Goal: Task Accomplishment & Management: Manage account settings

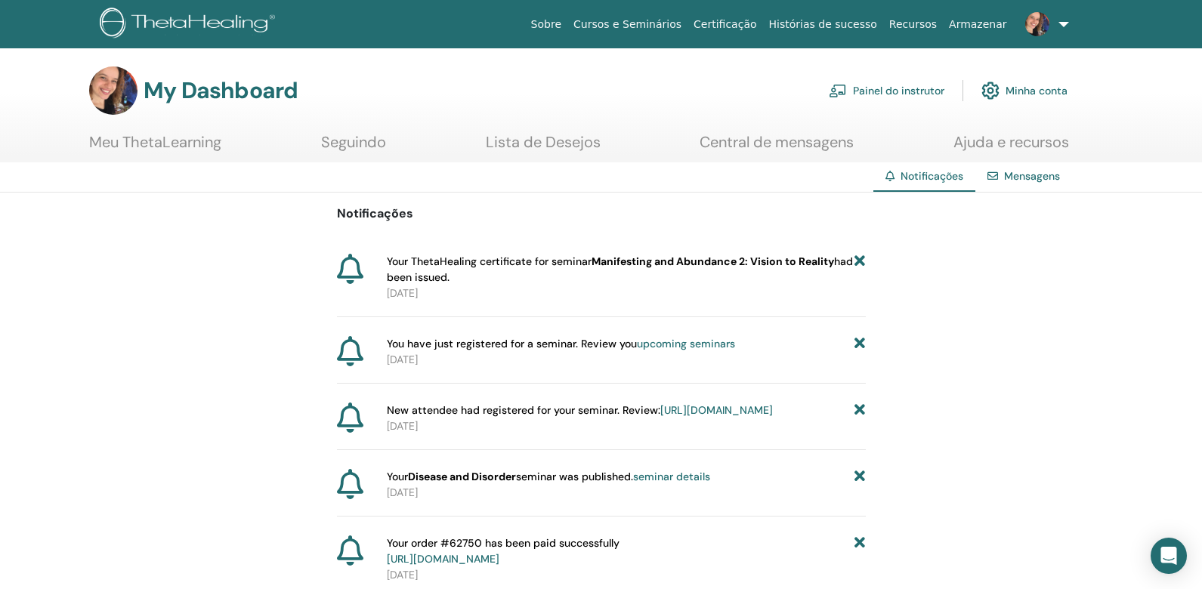
click at [904, 92] on link "Painel do instrutor" at bounding box center [887, 90] width 116 height 33
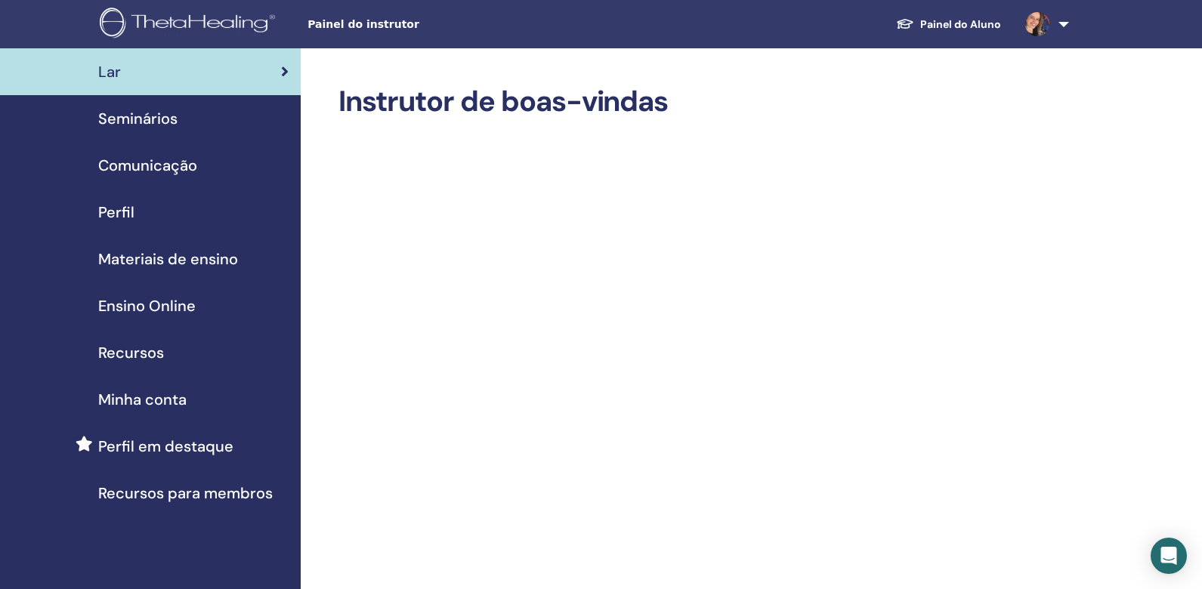
click at [150, 121] on span "Seminários" at bounding box center [137, 118] width 79 height 23
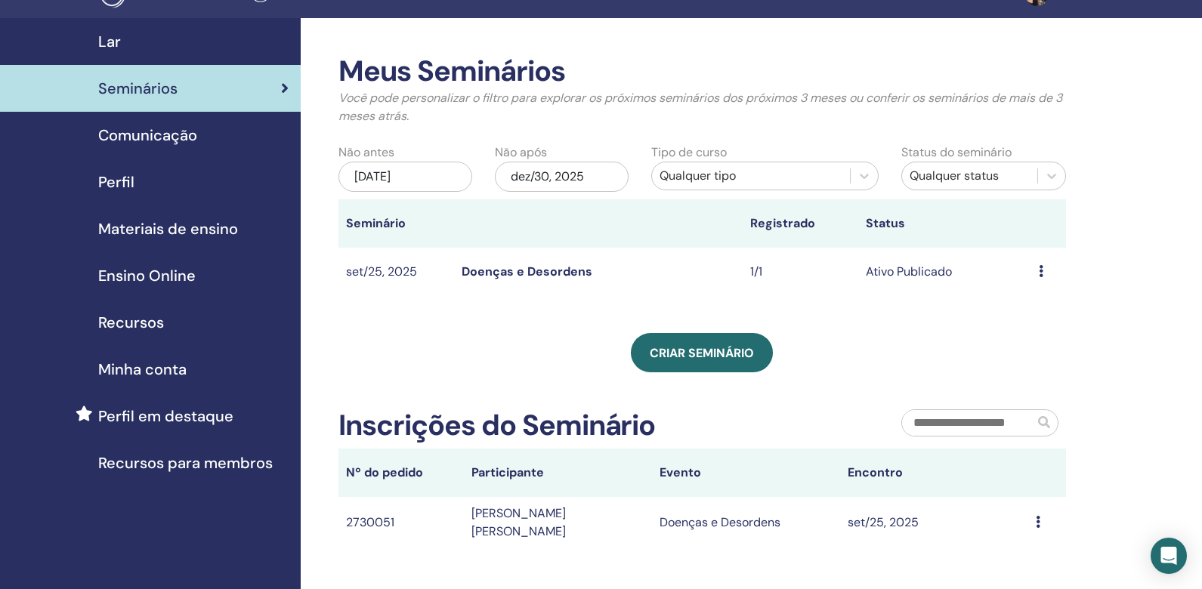
scroll to position [40, 0]
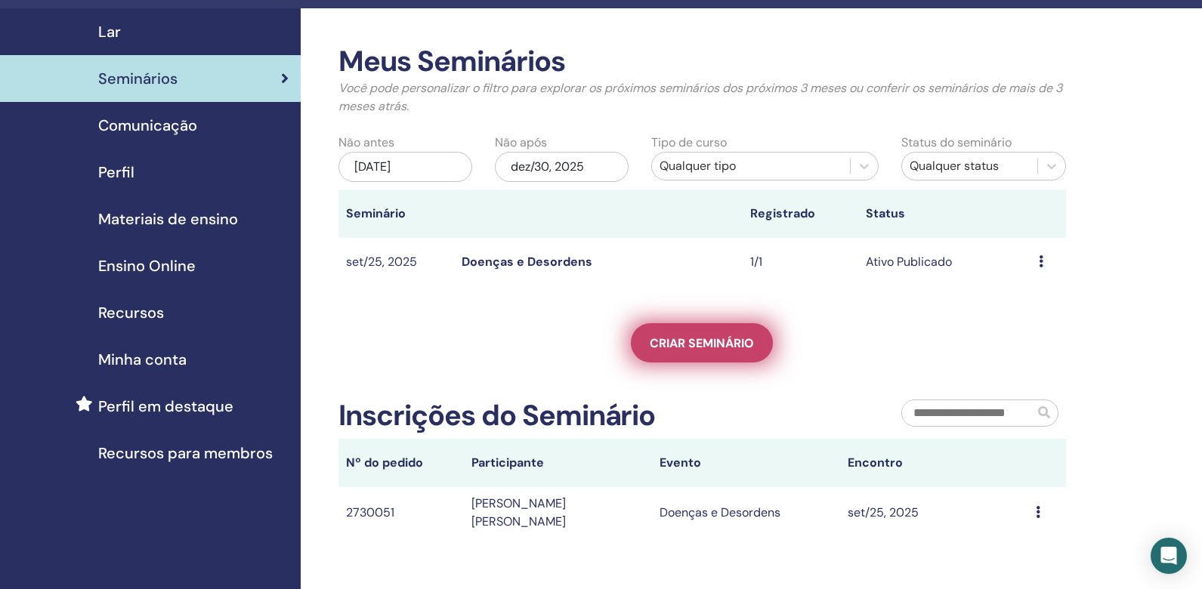
click at [667, 344] on span "Criar seminário" at bounding box center [702, 343] width 104 height 16
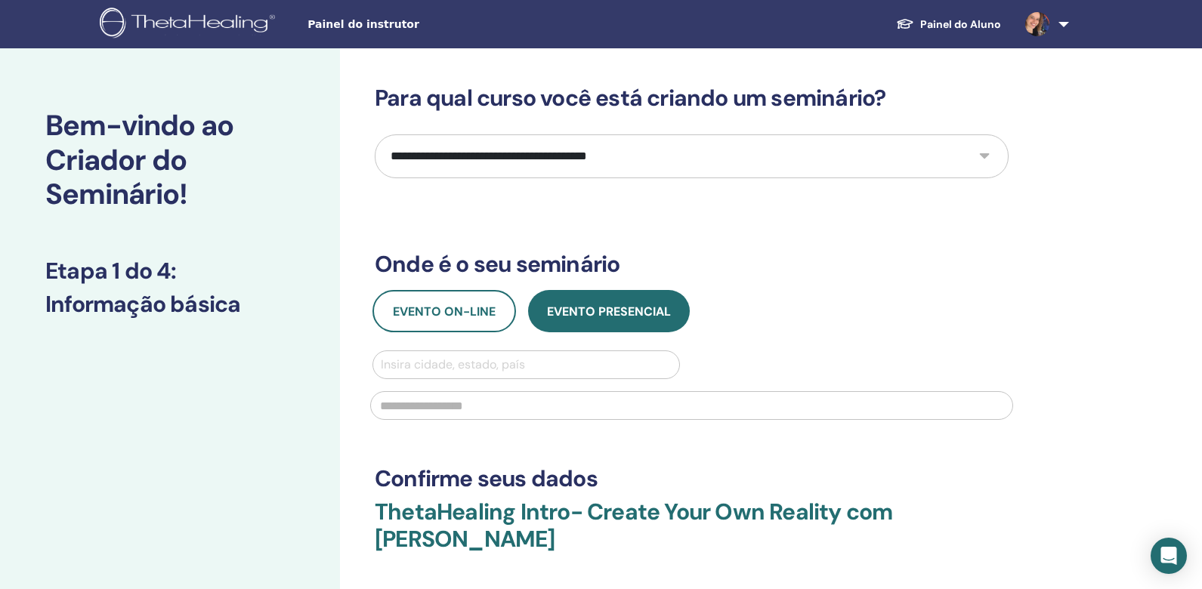
click at [983, 157] on select "**********" at bounding box center [692, 156] width 634 height 44
select select "*"
click at [375, 134] on select "**********" at bounding box center [692, 156] width 634 height 44
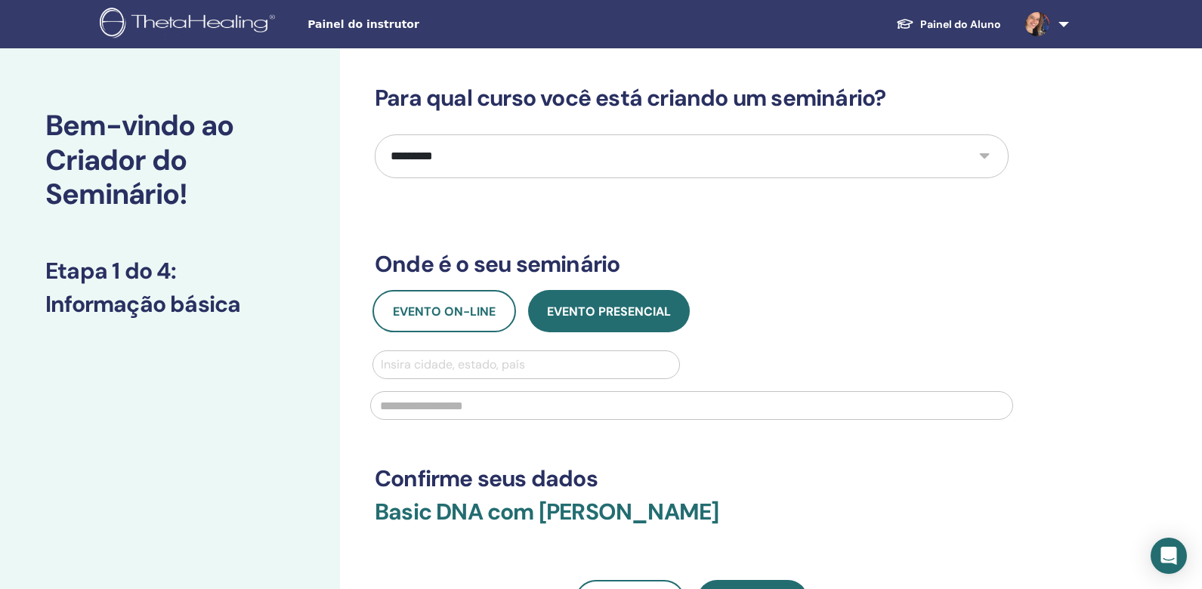
click at [355, 17] on span "Painel do instrutor" at bounding box center [420, 25] width 227 height 16
click at [355, 26] on span "Painel do instrutor" at bounding box center [420, 25] width 227 height 16
click at [255, 26] on img at bounding box center [190, 25] width 181 height 34
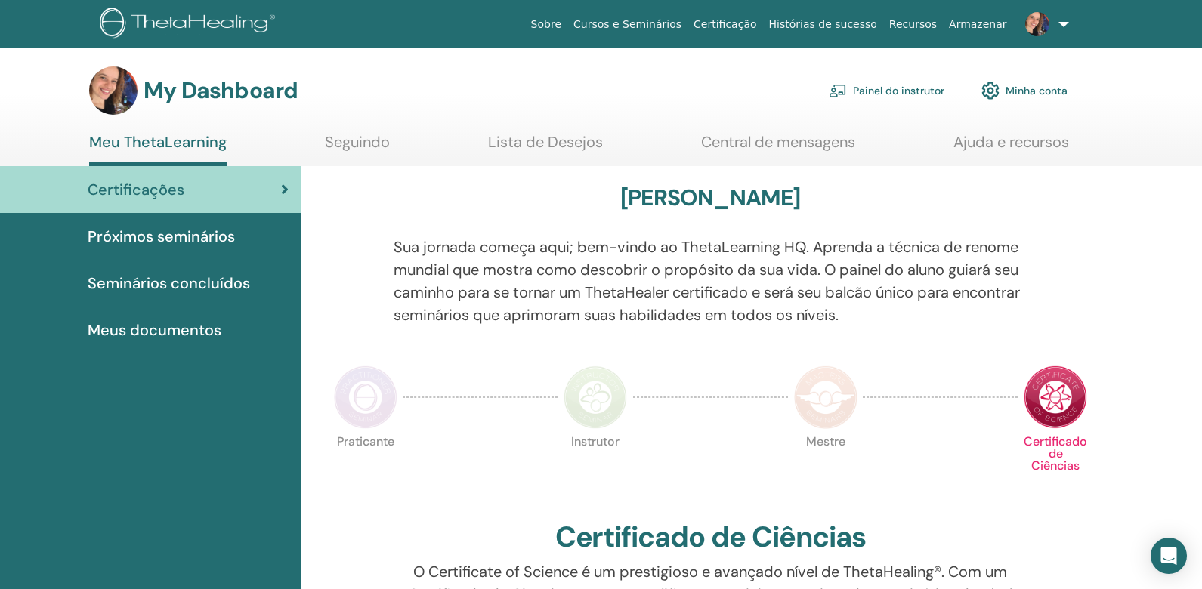
click at [887, 94] on link "Painel do instrutor" at bounding box center [887, 90] width 116 height 33
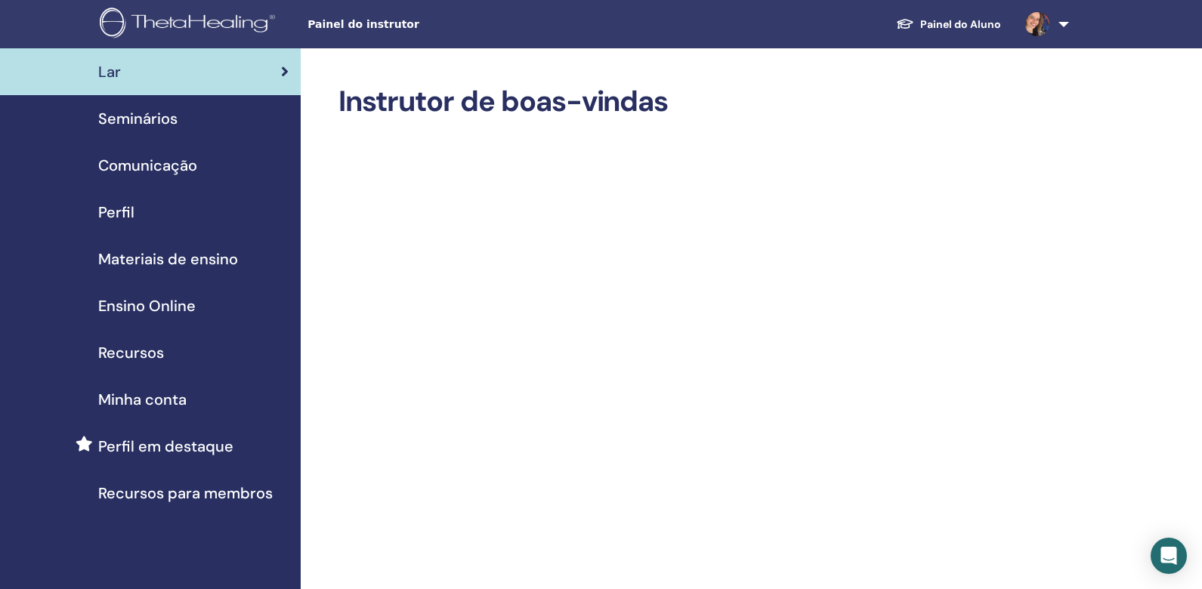
click at [153, 122] on span "Seminários" at bounding box center [137, 118] width 79 height 23
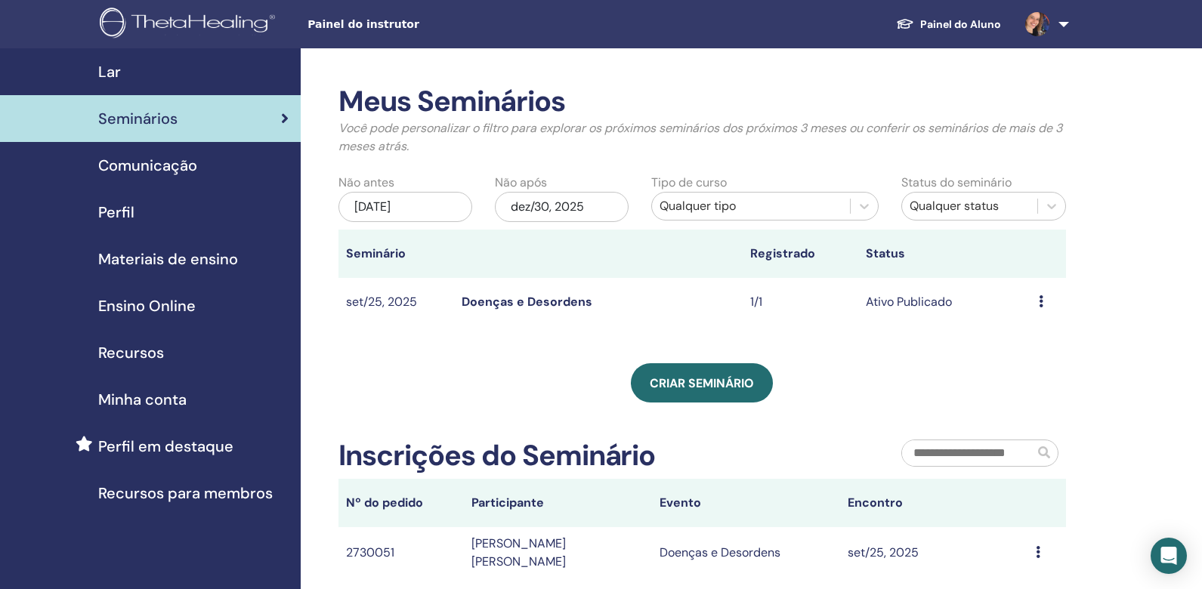
click at [562, 298] on link "Doenças e Desordens" at bounding box center [526, 302] width 131 height 16
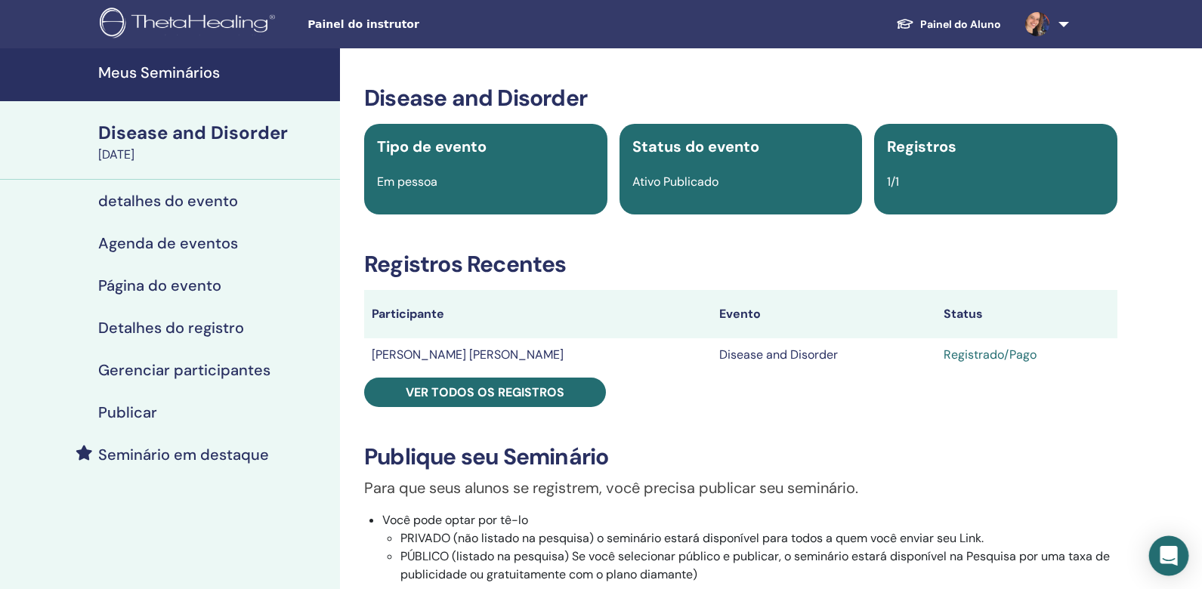
click at [1168, 554] on icon "Open Intercom Messenger" at bounding box center [1167, 556] width 17 height 20
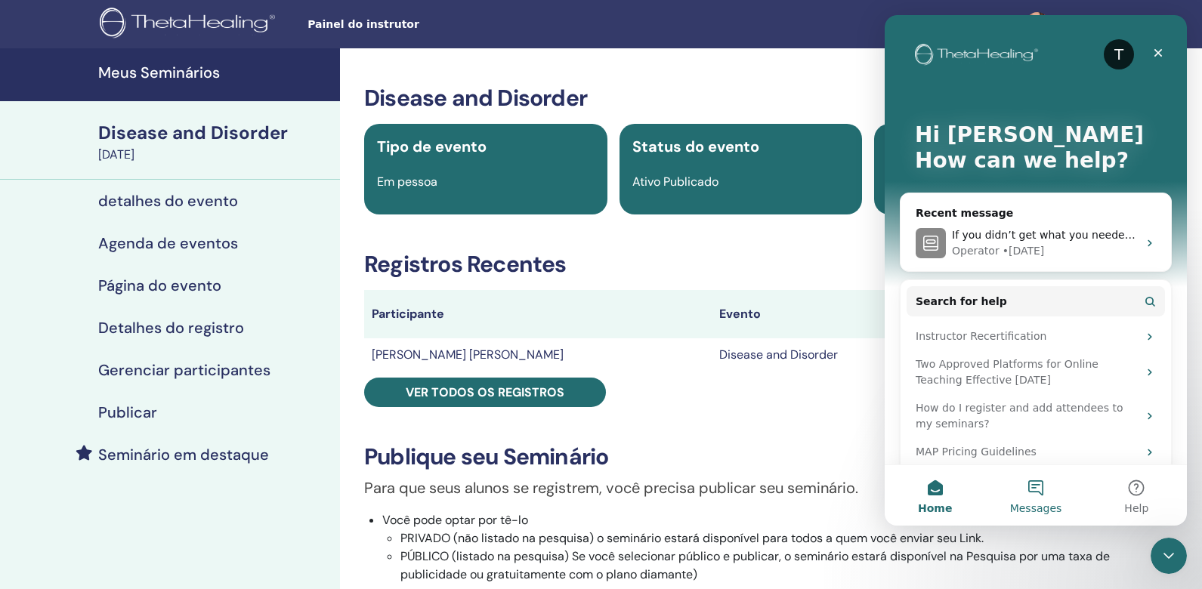
click at [1038, 491] on button "Messages" at bounding box center [1035, 495] width 100 height 60
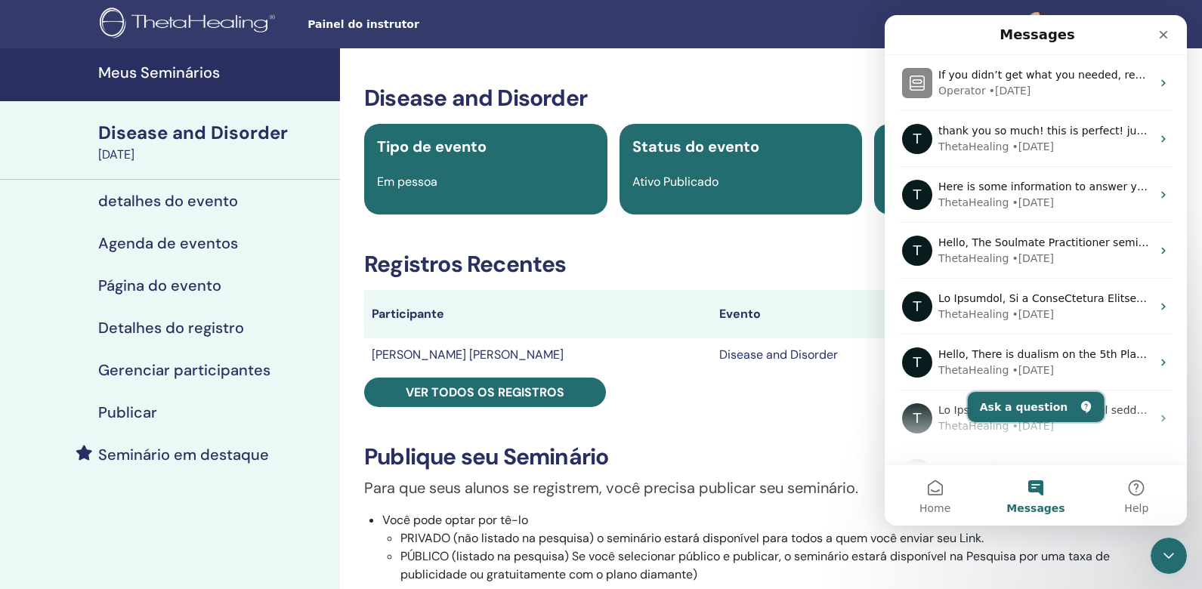
click at [1018, 407] on button "Ask a question" at bounding box center [1036, 407] width 137 height 30
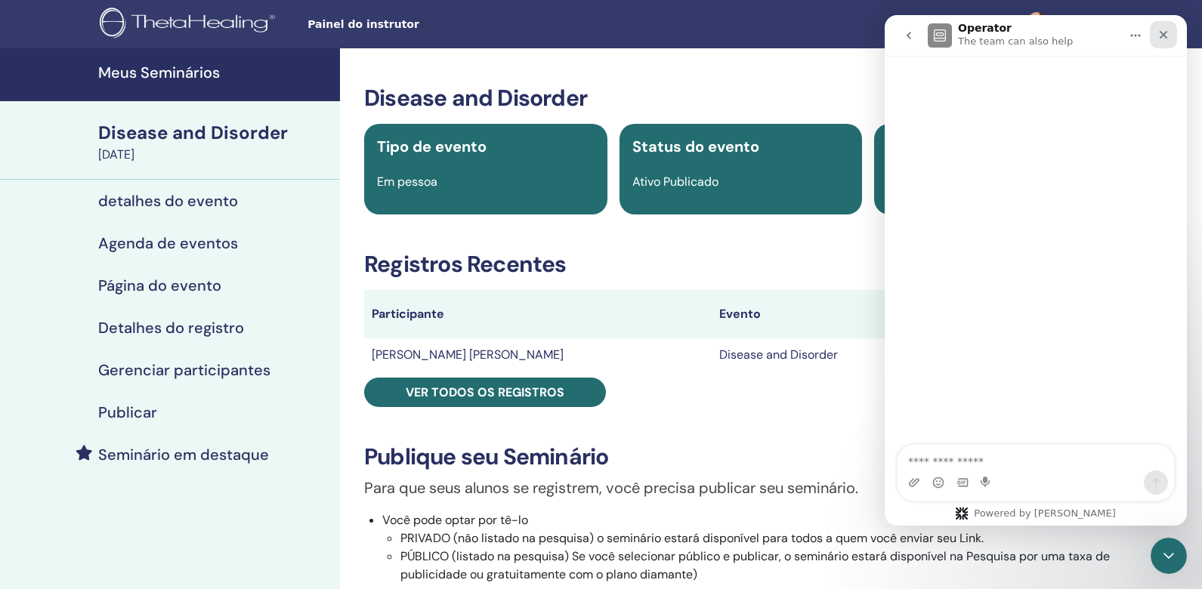
click at [1165, 33] on icon "Close" at bounding box center [1163, 35] width 12 height 12
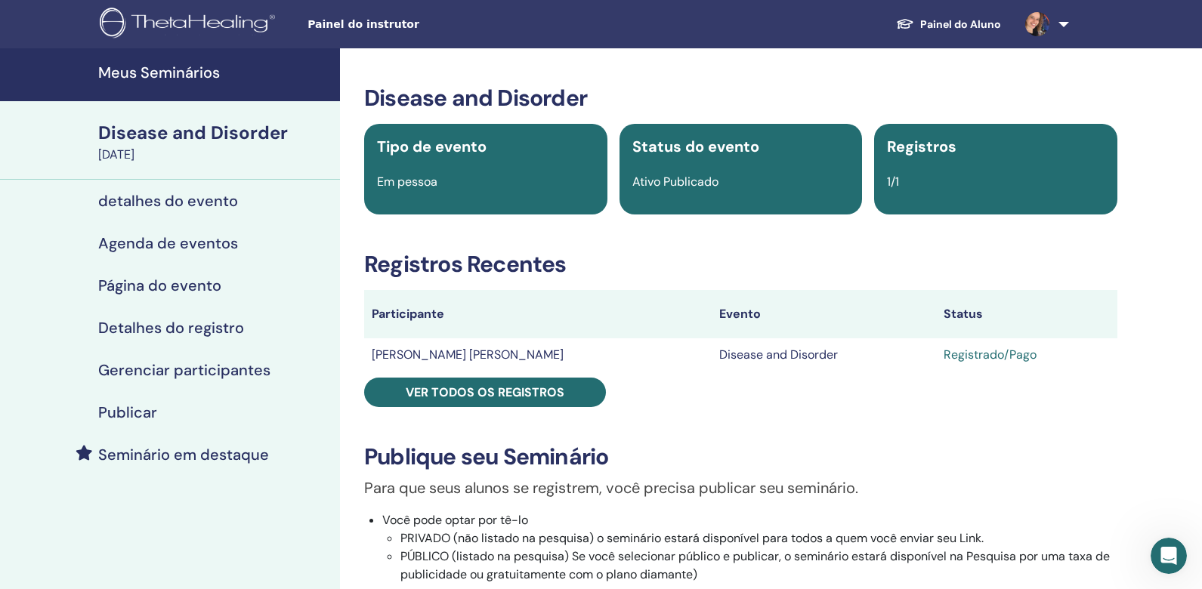
click at [197, 202] on h4 "detalhes do evento" at bounding box center [168, 201] width 140 height 18
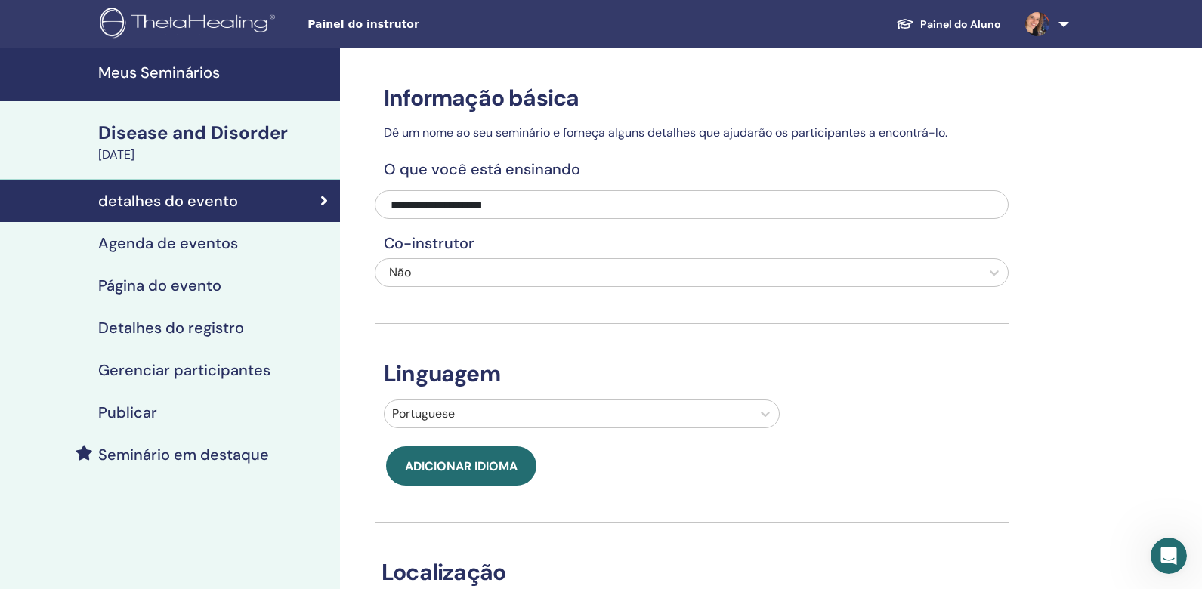
click at [196, 239] on h4 "Agenda de eventos" at bounding box center [168, 243] width 140 height 18
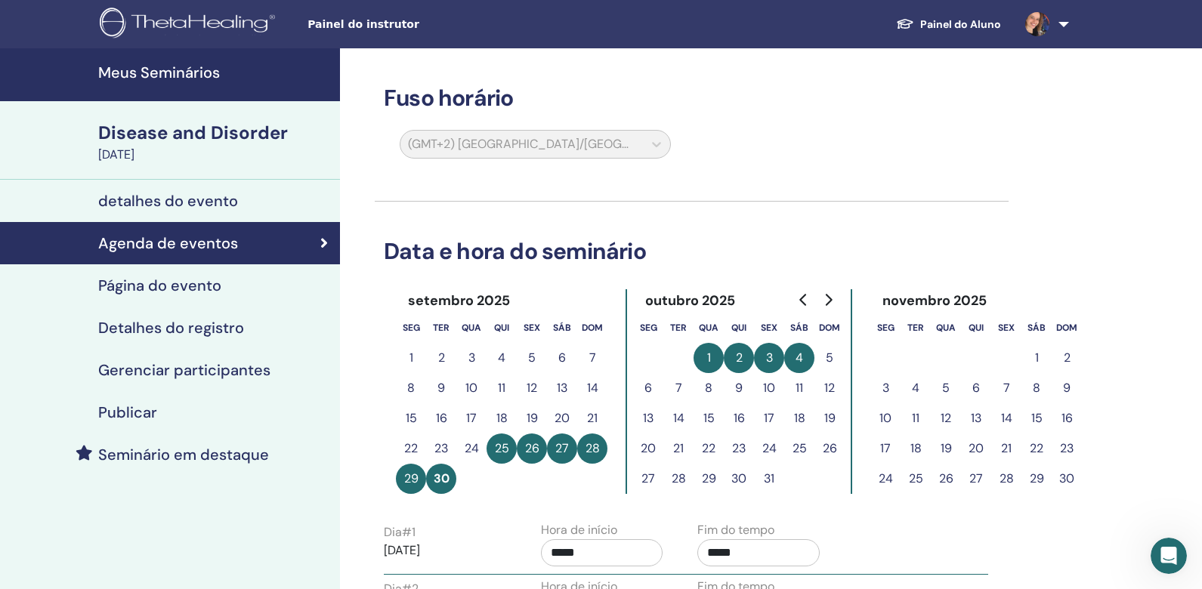
click at [196, 286] on h4 "Página do evento" at bounding box center [159, 285] width 123 height 18
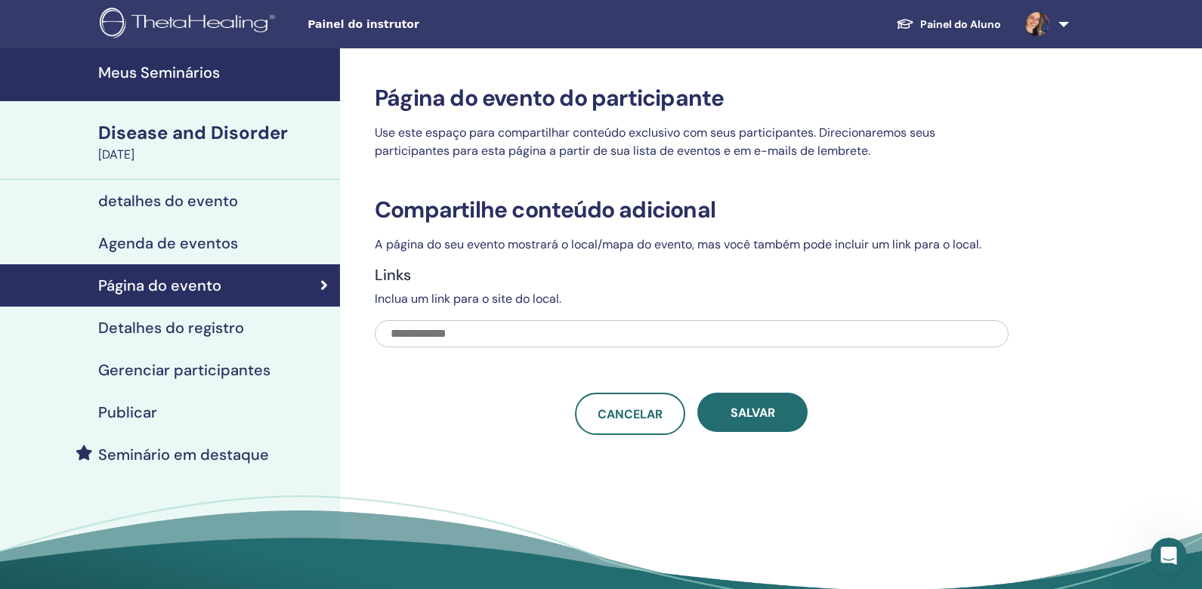
click at [196, 329] on h4 "Detalhes do registro" at bounding box center [171, 328] width 146 height 18
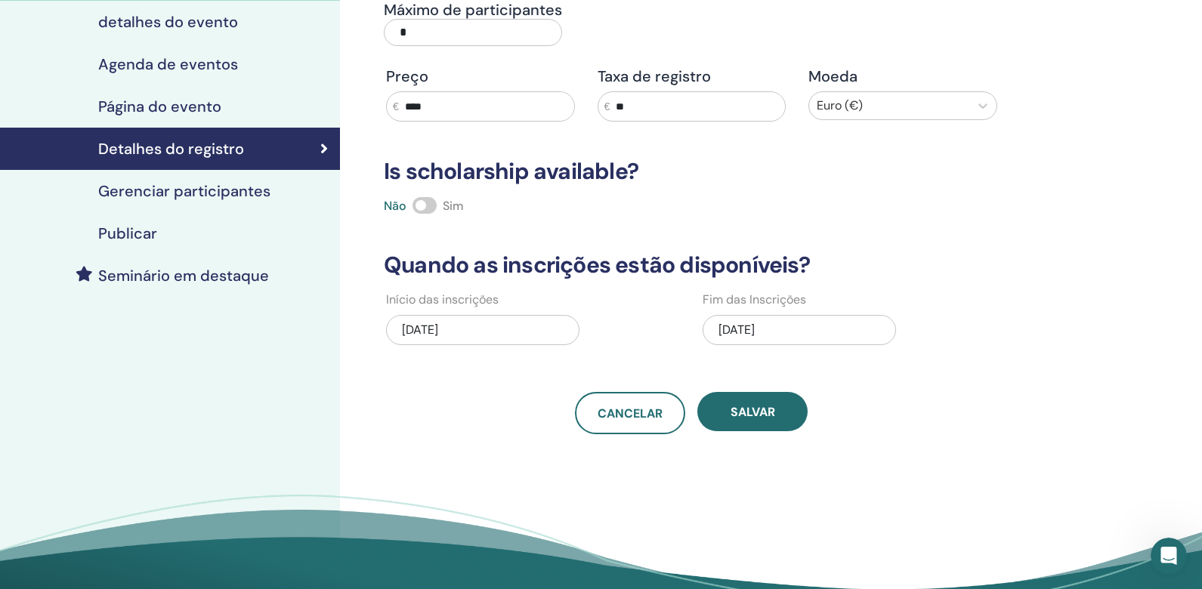
scroll to position [121, 0]
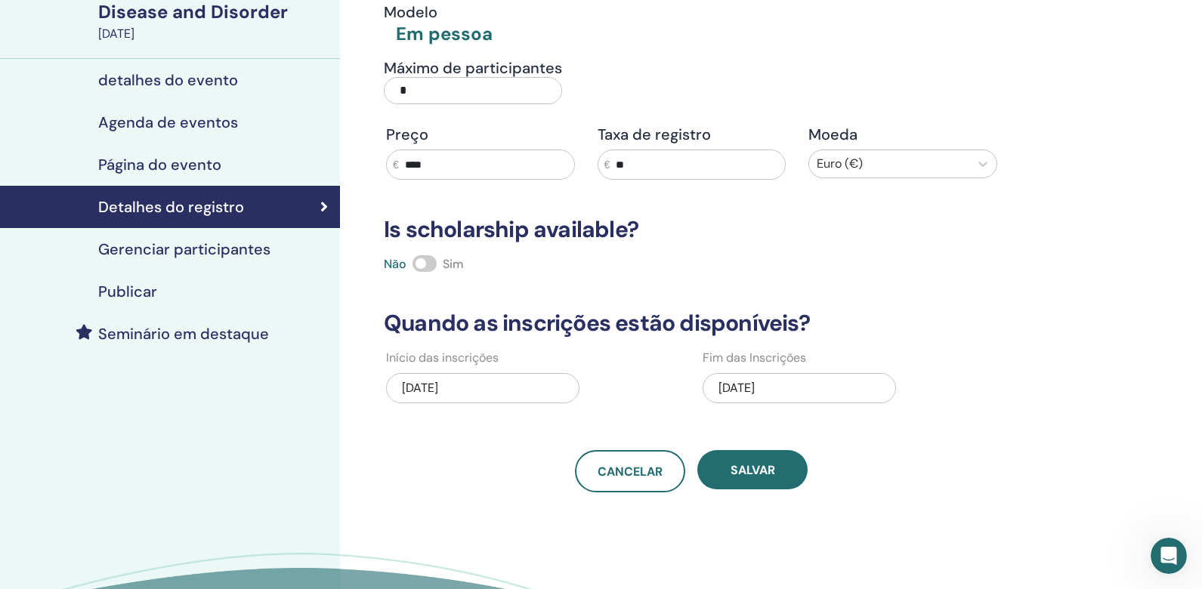
click at [223, 253] on h4 "Gerenciar participantes" at bounding box center [184, 249] width 172 height 18
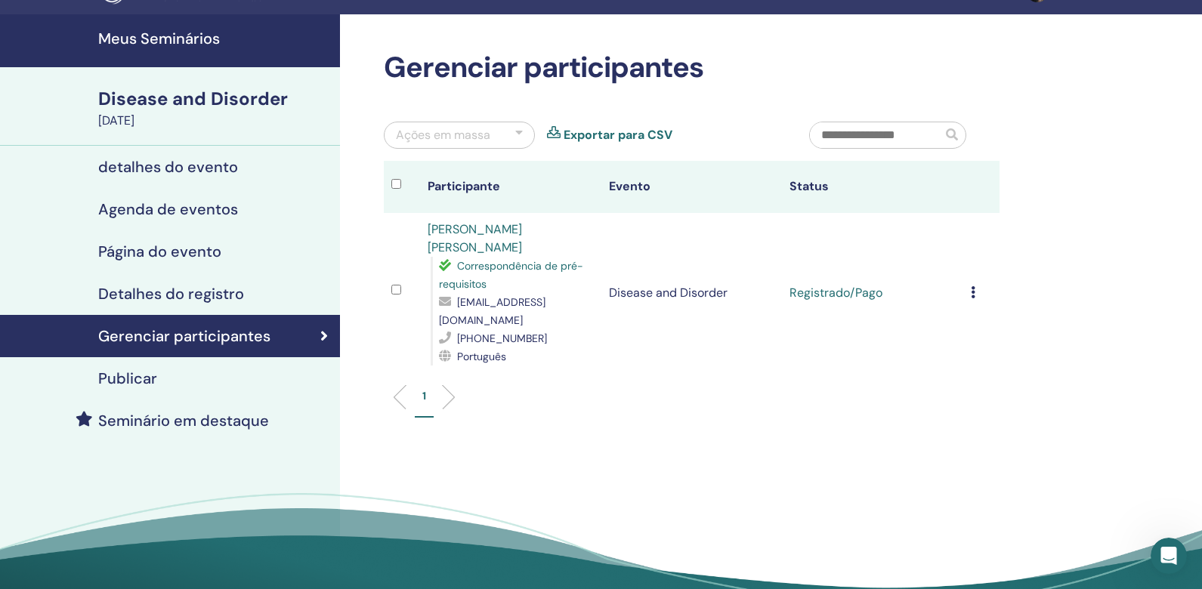
scroll to position [21, 0]
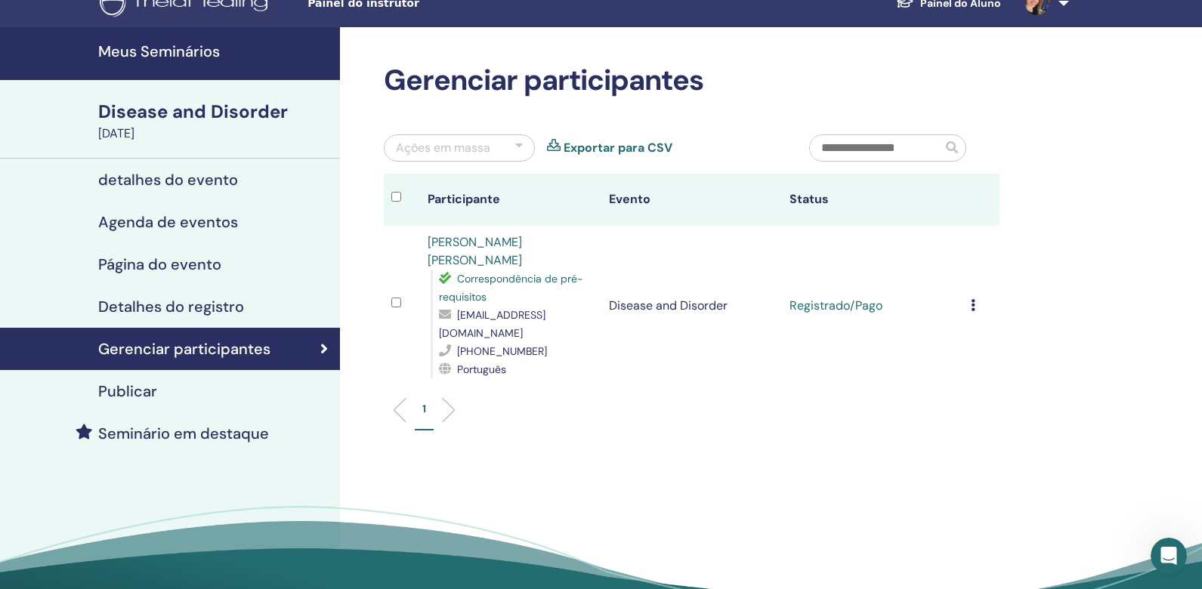
click at [521, 145] on div at bounding box center [519, 148] width 8 height 18
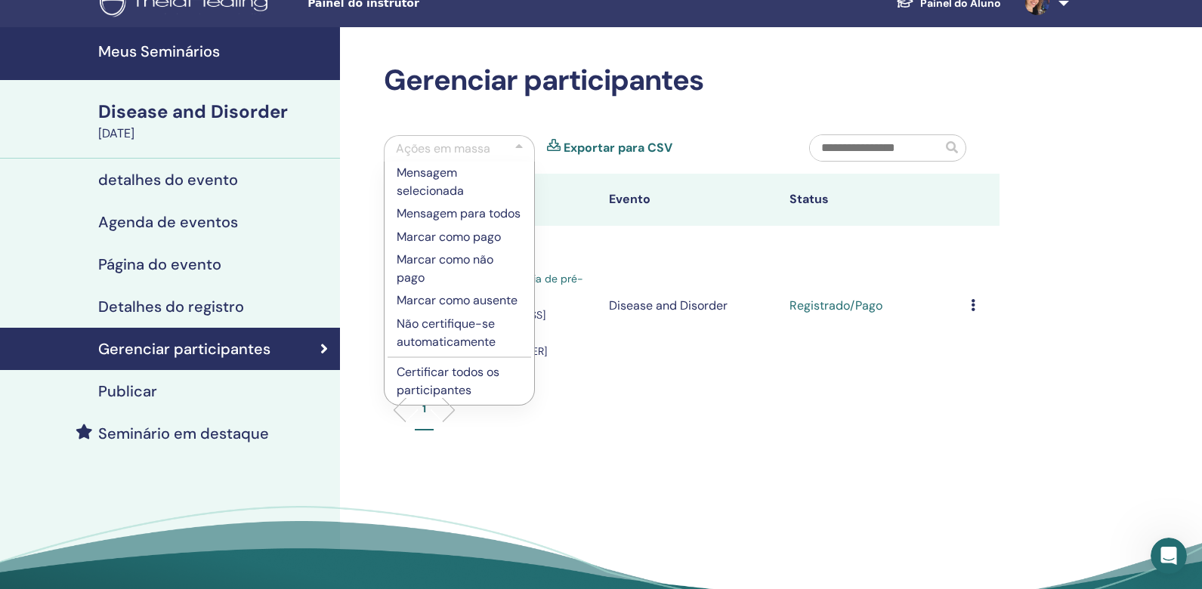
click at [591, 407] on div "1" at bounding box center [691, 416] width 638 height 60
click at [726, 106] on div "Gerenciar participantes Ações [PERSON_NAME] Mensagem selecionada Mensagem para …" at bounding box center [692, 254] width 634 height 382
click at [911, 150] on input "text" at bounding box center [876, 148] width 132 height 26
click at [147, 395] on h4 "Publicar" at bounding box center [127, 391] width 59 height 18
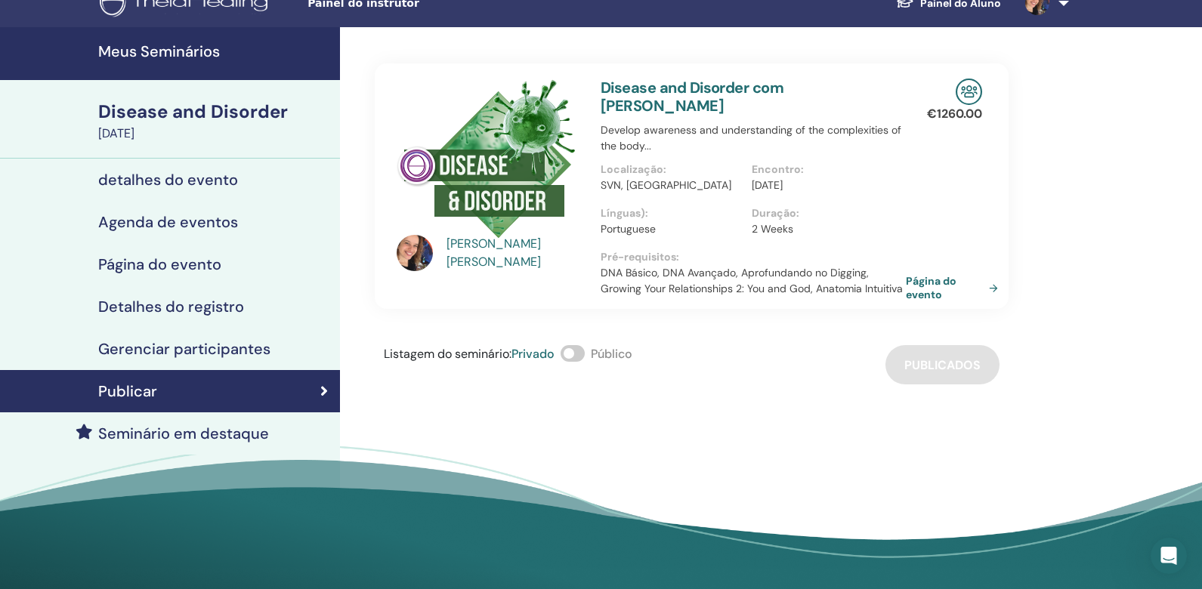
click at [919, 274] on link "Página do evento" at bounding box center [955, 287] width 98 height 27
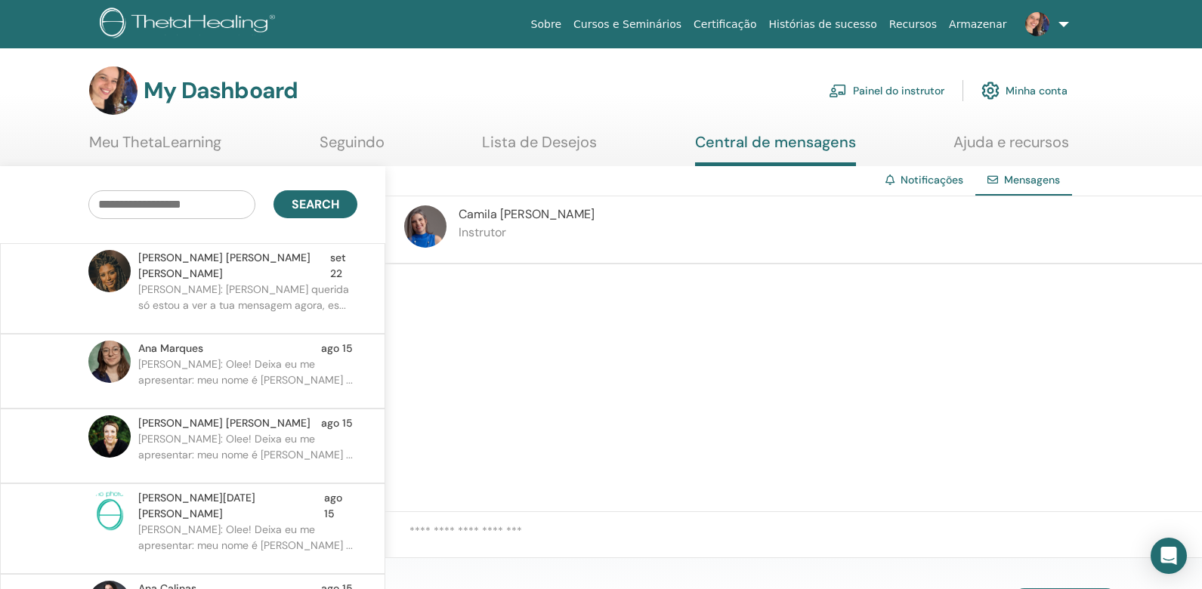
scroll to position [8, 0]
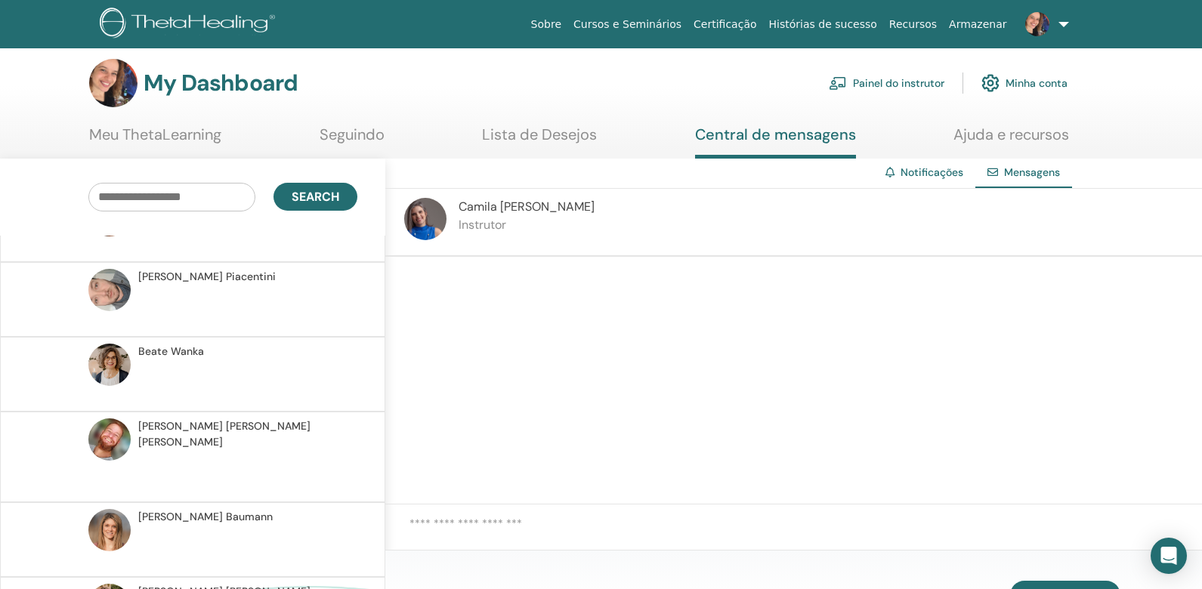
click at [514, 528] on textarea at bounding box center [805, 534] width 792 height 38
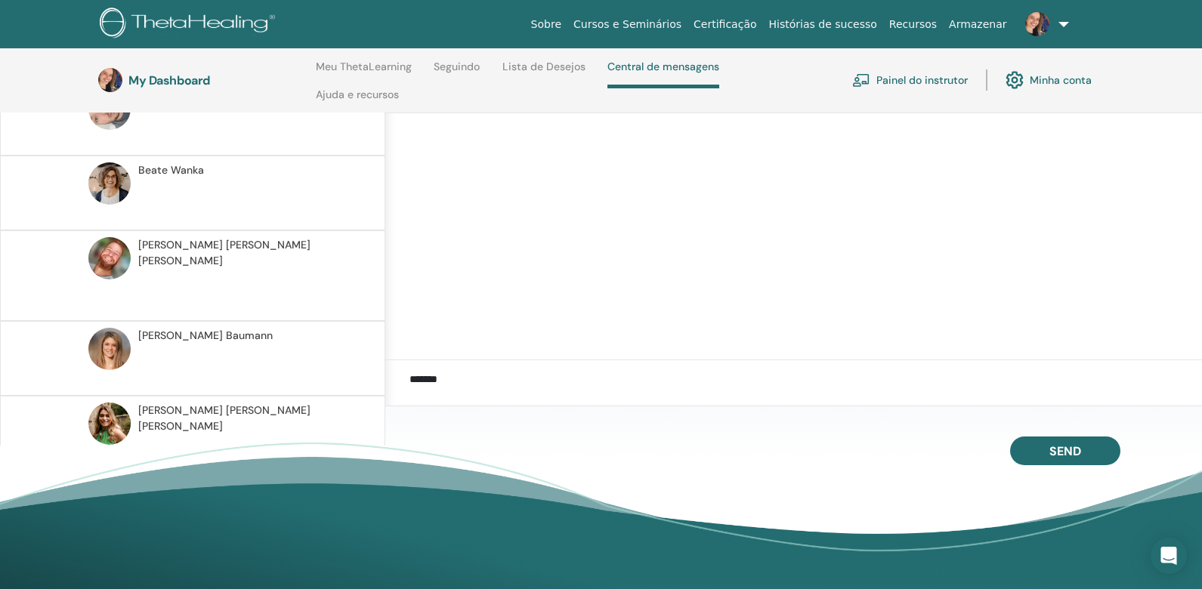
scroll to position [238, 0]
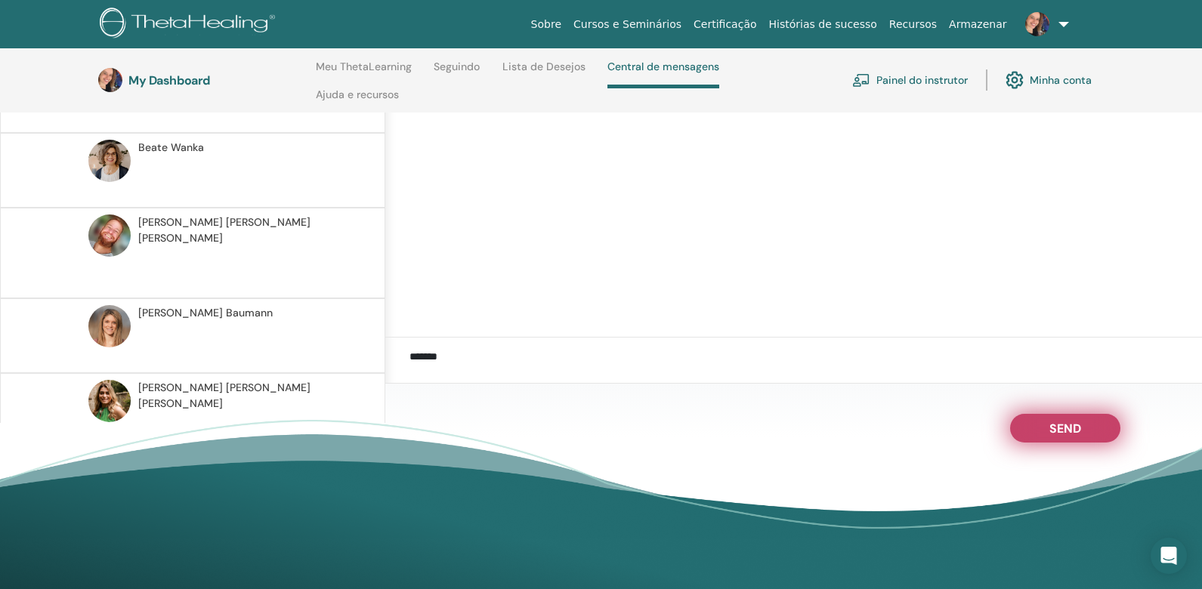
type textarea "*******"
click at [1045, 421] on button "Send" at bounding box center [1065, 428] width 110 height 29
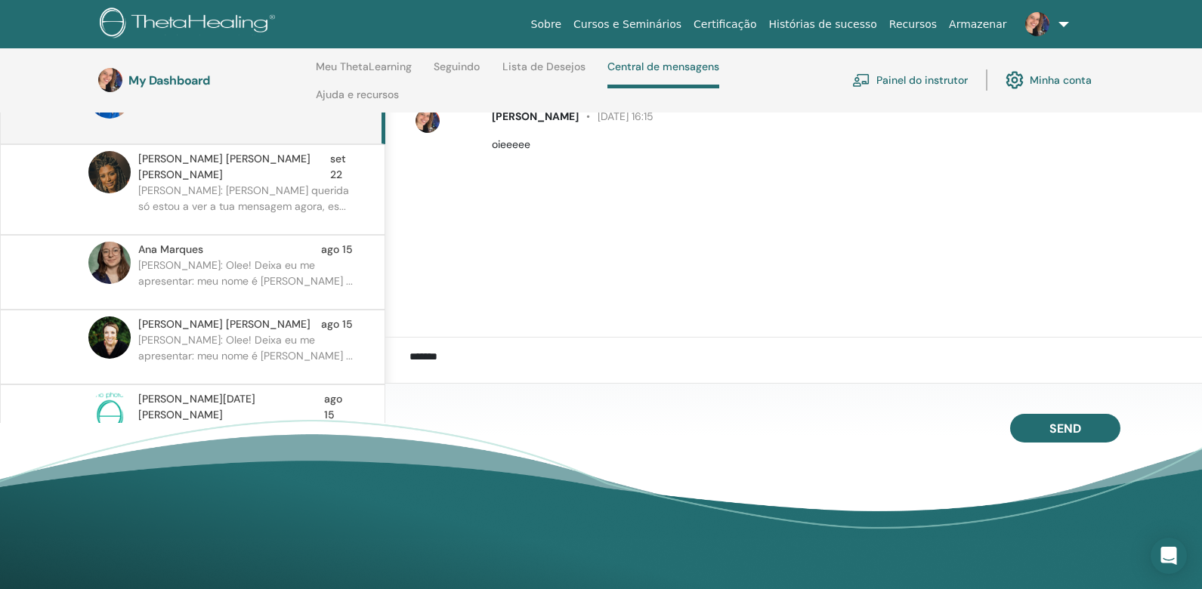
scroll to position [0, 0]
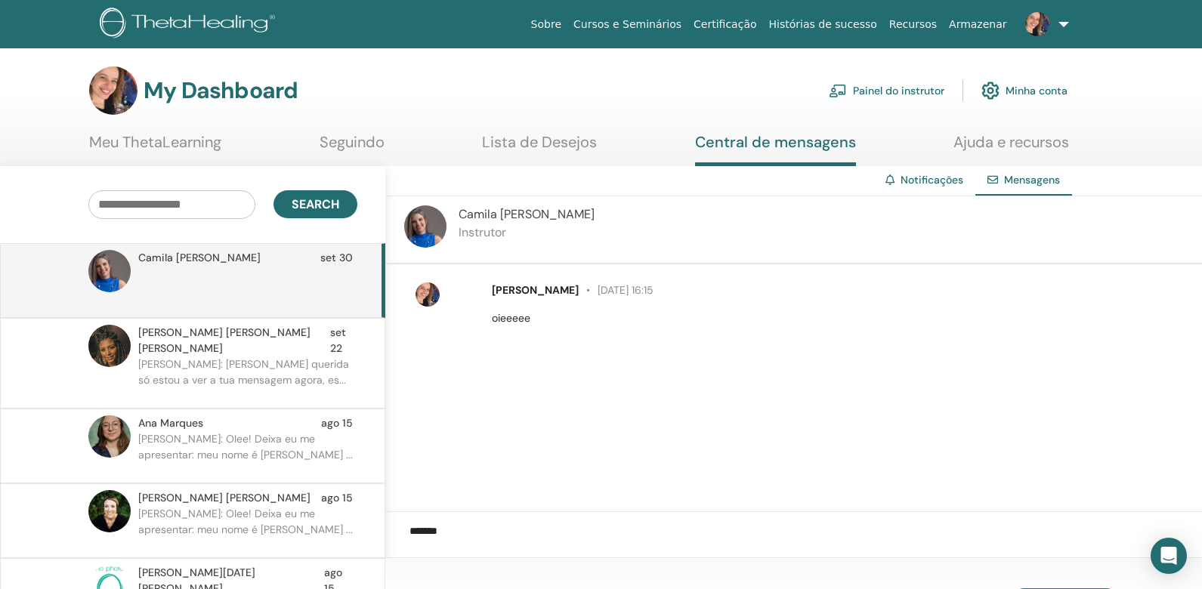
click at [928, 182] on link "Notificações" at bounding box center [931, 180] width 63 height 14
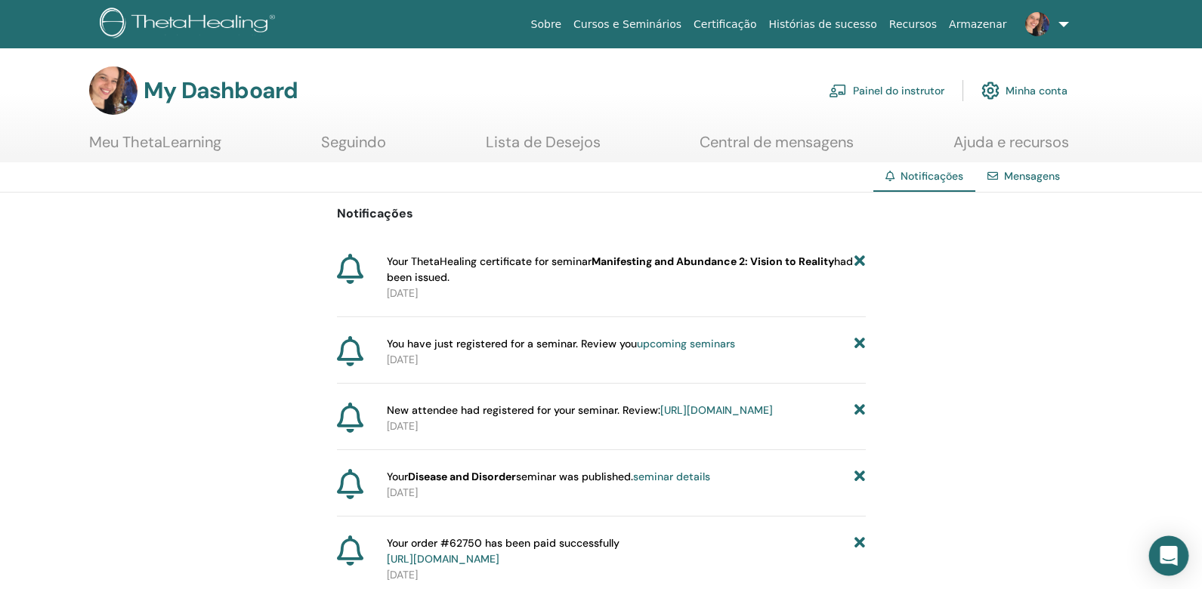
click at [1169, 552] on icon "Open Intercom Messenger" at bounding box center [1167, 556] width 17 height 20
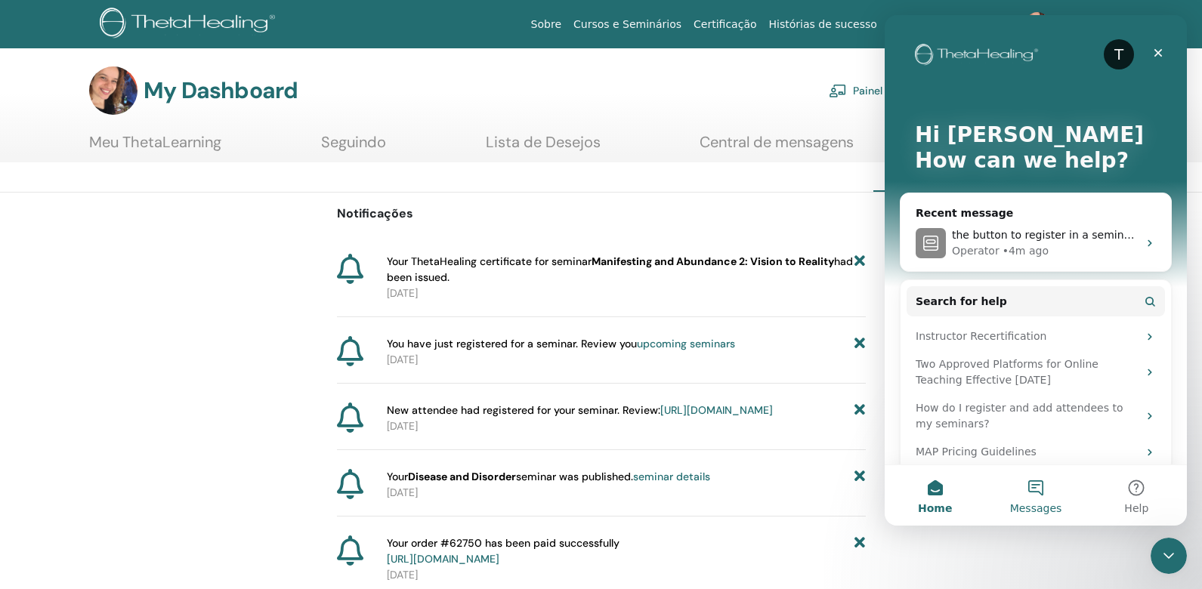
click at [1042, 491] on button "Messages" at bounding box center [1035, 495] width 100 height 60
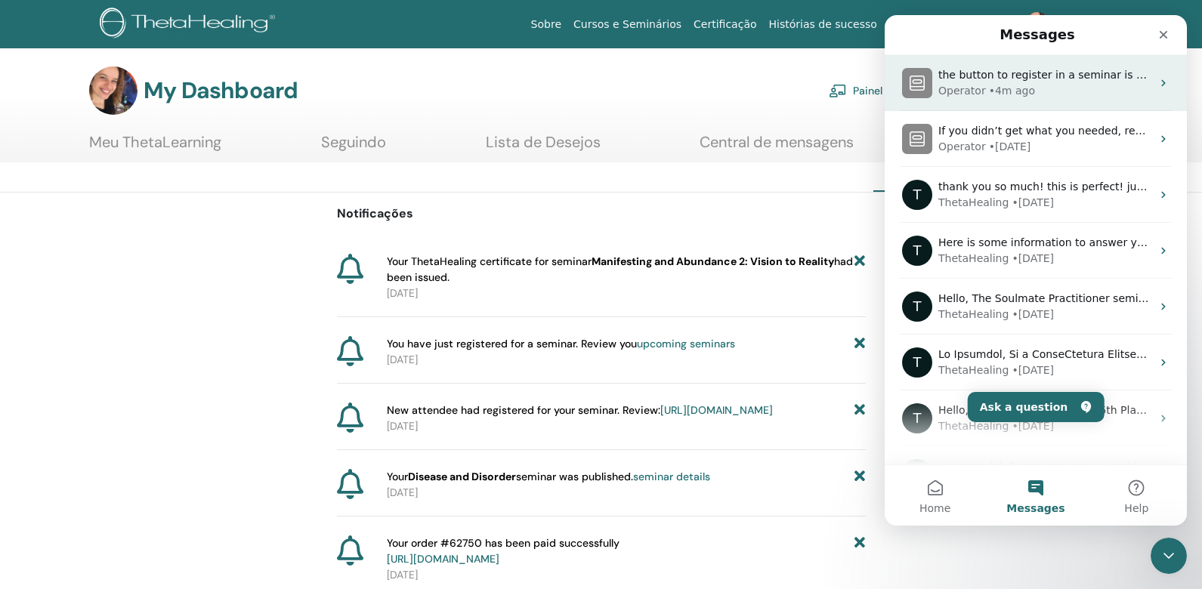
click at [1023, 89] on div "• 4m ago" at bounding box center [1012, 91] width 46 height 16
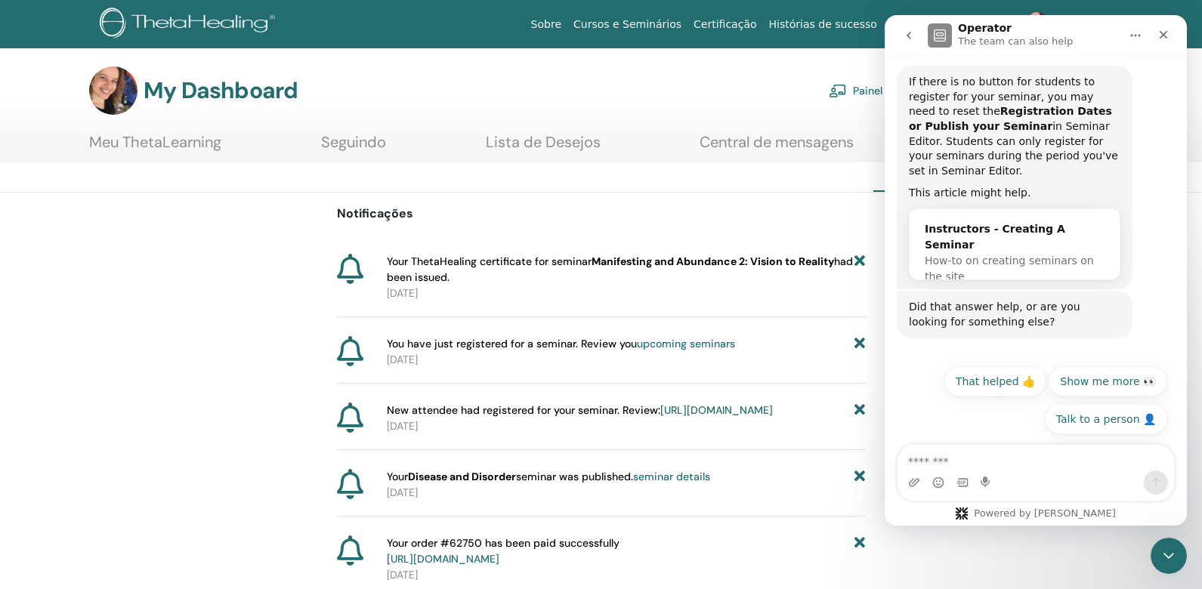
scroll to position [318, 0]
click at [1099, 421] on button "Talk to a person 👤" at bounding box center [1106, 419] width 122 height 30
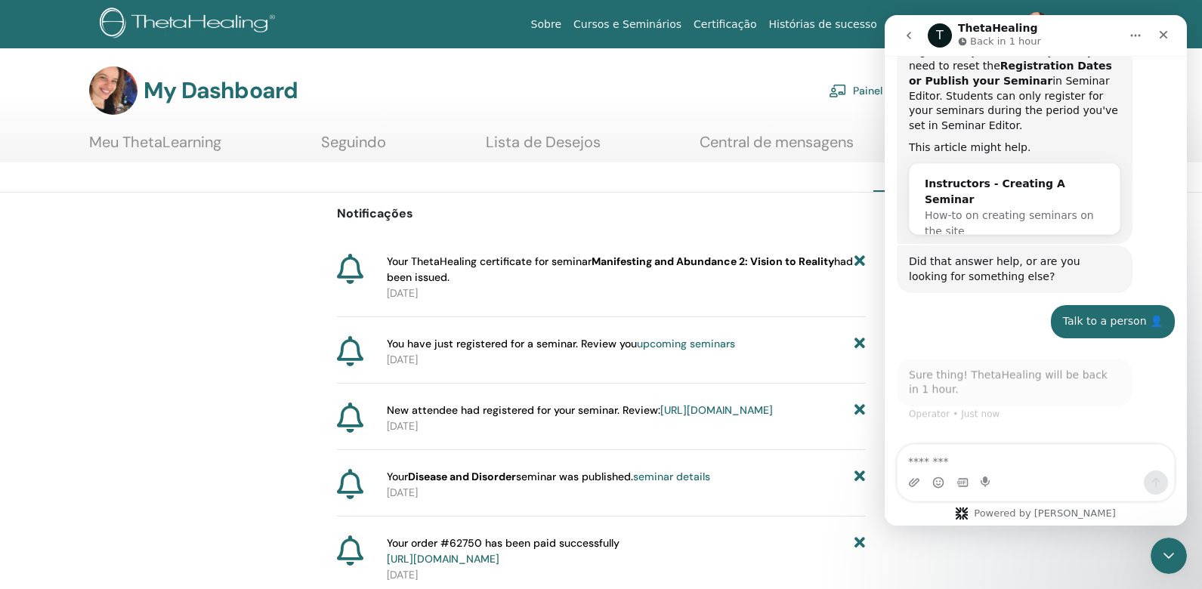
scroll to position [390, 0]
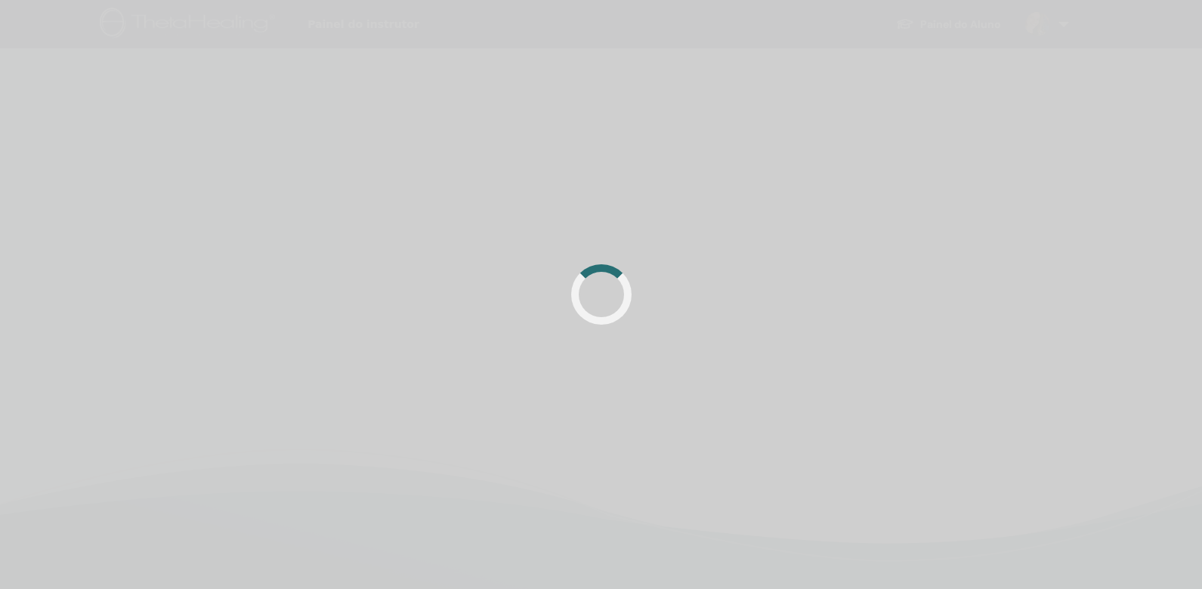
scroll to position [21, 0]
